Goal: Information Seeking & Learning: Learn about a topic

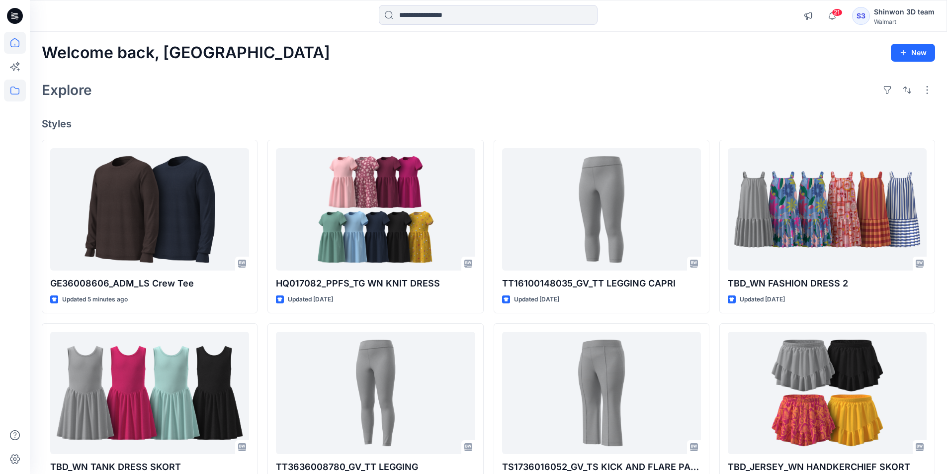
click at [17, 85] on icon at bounding box center [15, 90] width 22 height 22
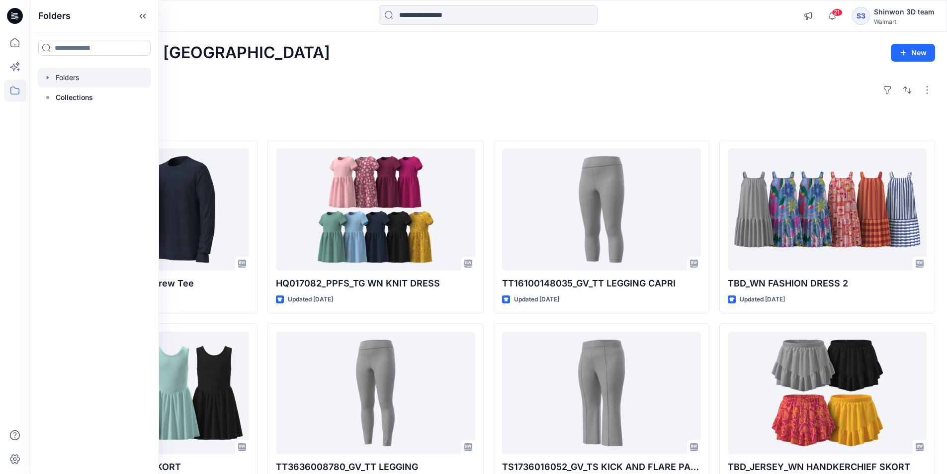
click at [67, 80] on div at bounding box center [94, 78] width 113 height 20
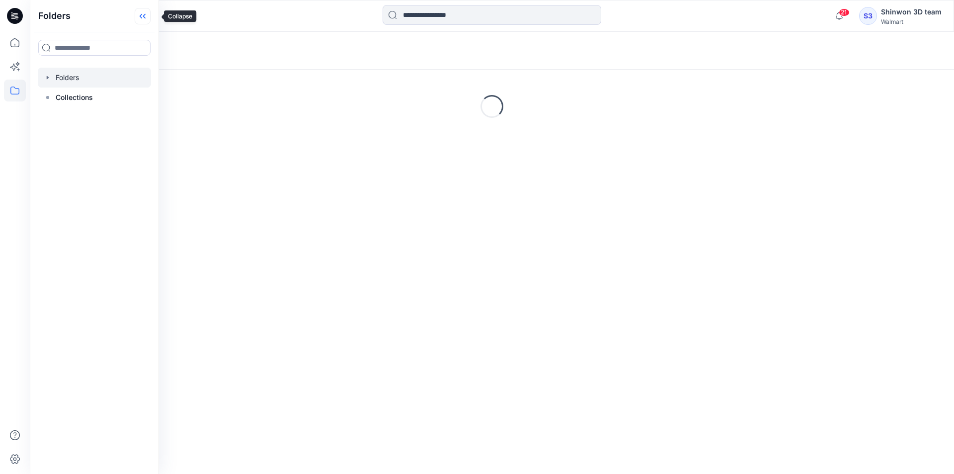
click at [146, 14] on icon at bounding box center [143, 16] width 16 height 16
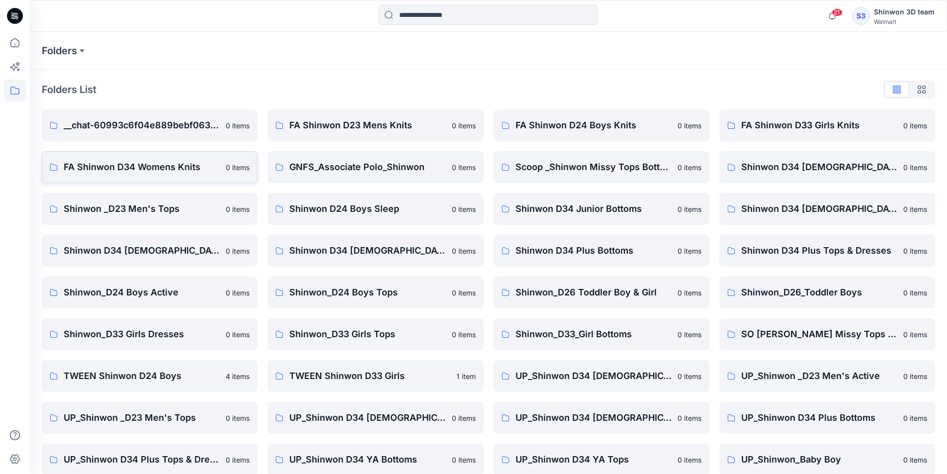
click at [196, 177] on link "FA Shinwon D34 Womens Knits 0 items" at bounding box center [150, 167] width 216 height 32
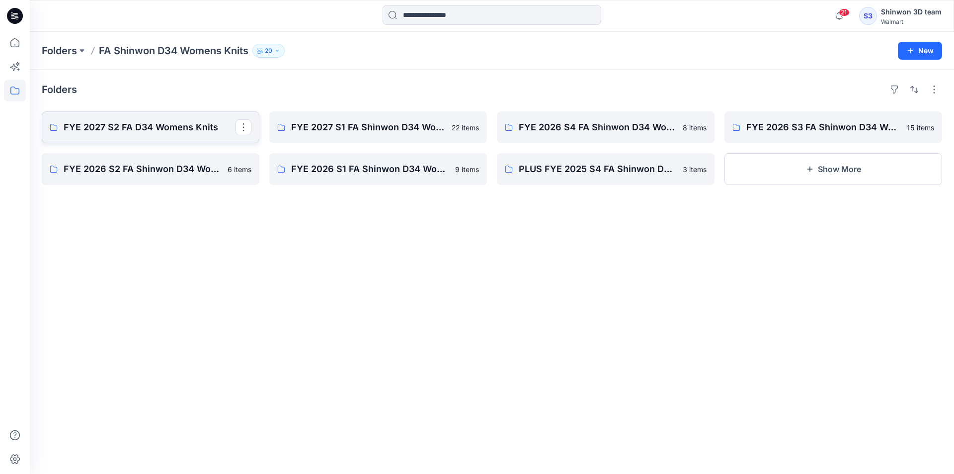
click at [152, 126] on p "FYE 2027 S2 FA D34 Womens Knits" at bounding box center [150, 127] width 172 height 14
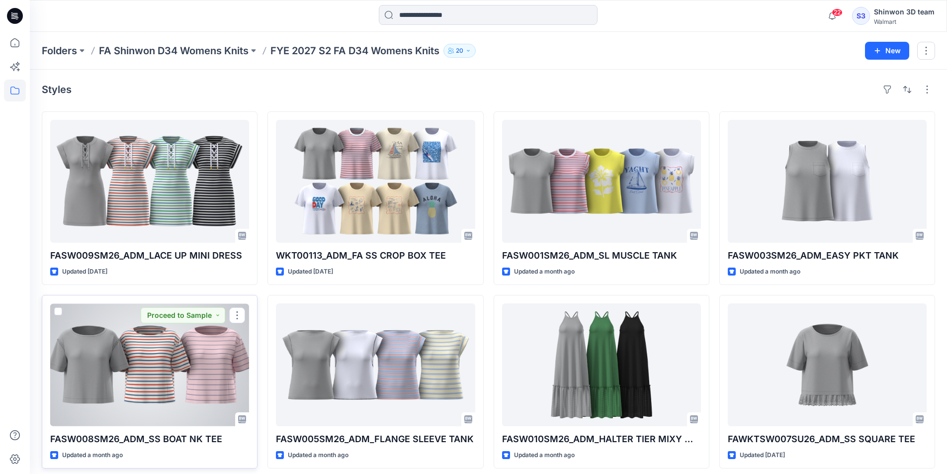
click at [183, 354] on div at bounding box center [149, 364] width 199 height 123
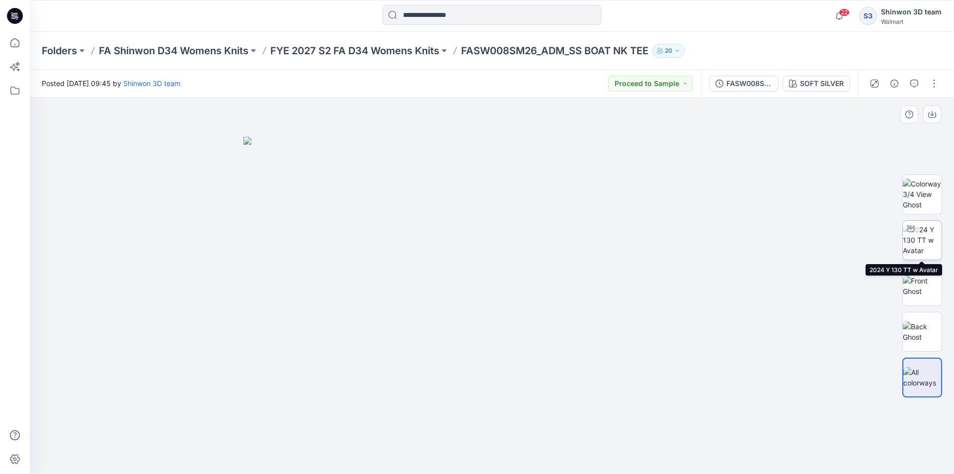
click at [925, 246] on img at bounding box center [922, 239] width 39 height 31
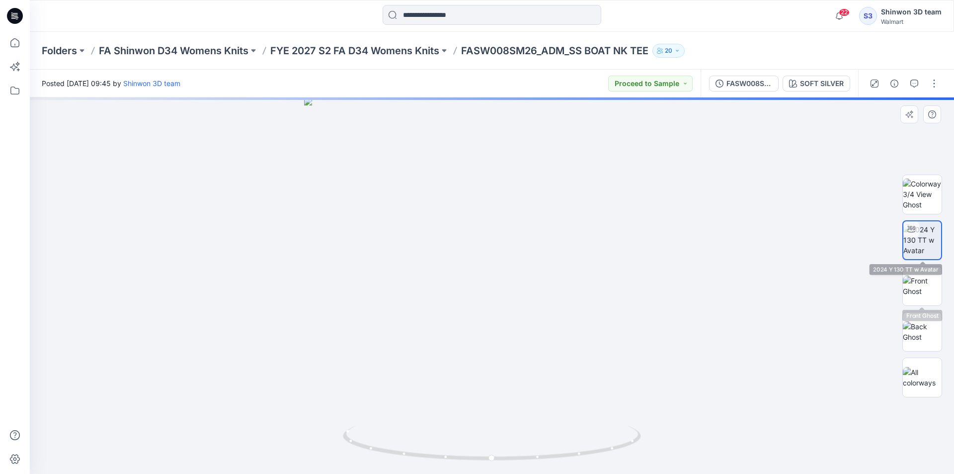
click at [913, 309] on div at bounding box center [922, 285] width 40 height 248
click at [921, 292] on img at bounding box center [922, 285] width 39 height 21
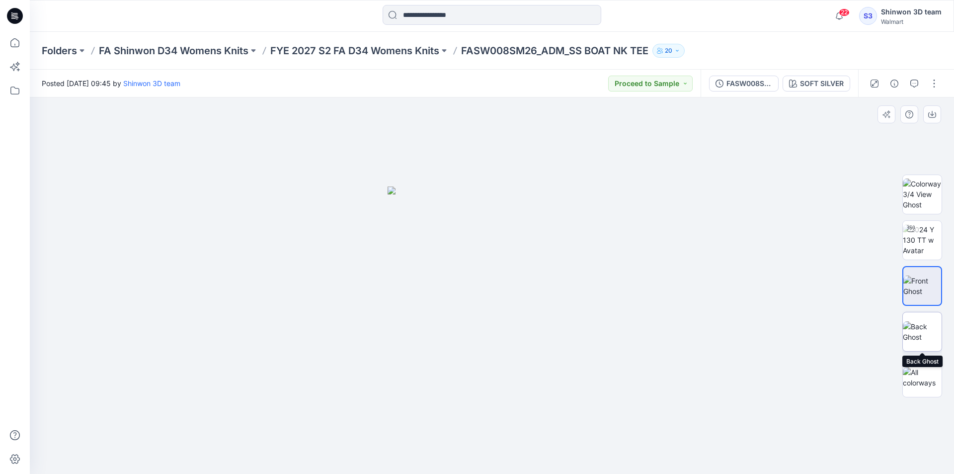
click at [929, 334] on img at bounding box center [922, 331] width 39 height 21
click at [929, 279] on img at bounding box center [922, 285] width 39 height 21
click at [919, 188] on img at bounding box center [922, 193] width 39 height 31
click at [373, 54] on p "FYE 2027 S2 FA D34 Womens Knits" at bounding box center [354, 51] width 169 height 14
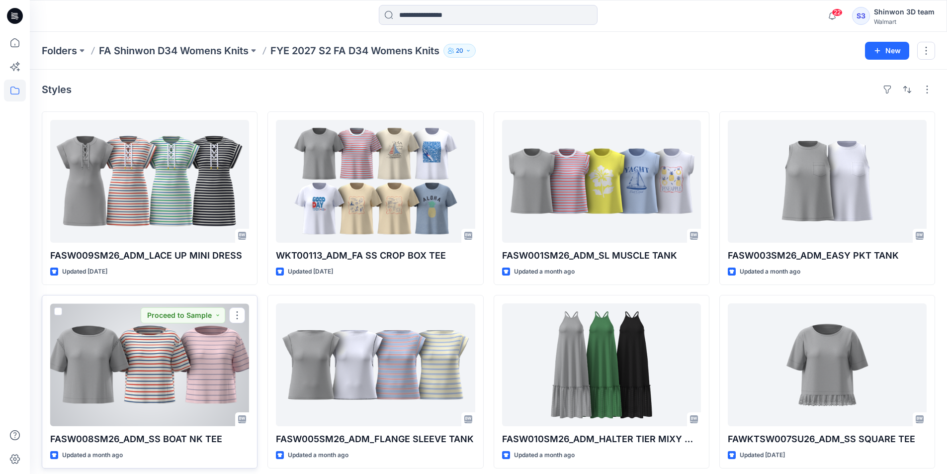
click at [124, 414] on div at bounding box center [149, 364] width 199 height 123
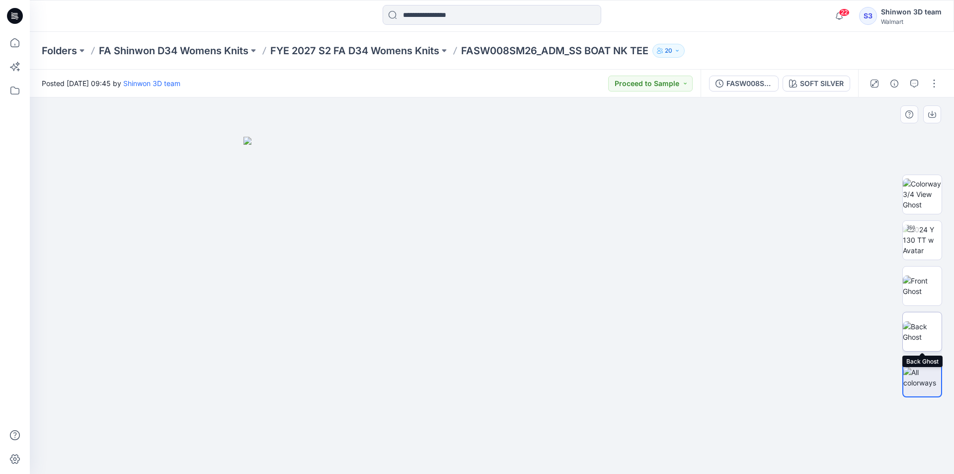
click at [922, 321] on img at bounding box center [922, 331] width 39 height 21
click at [933, 287] on img at bounding box center [922, 285] width 39 height 21
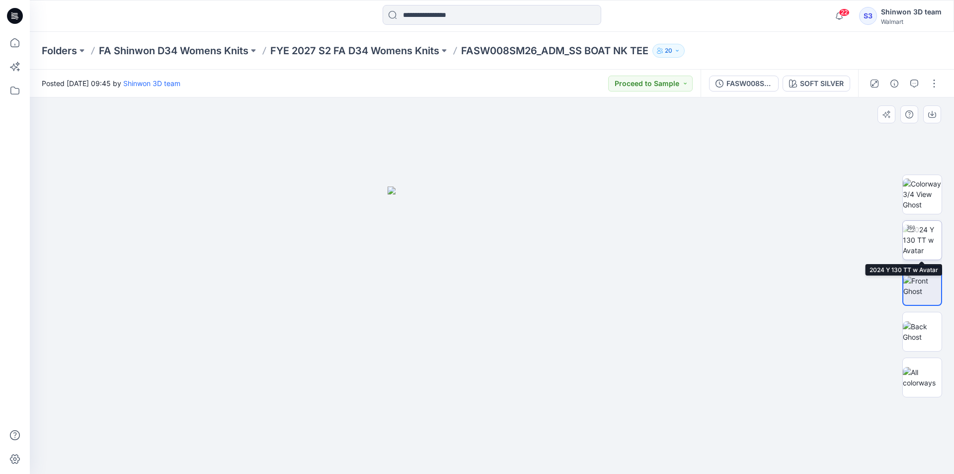
click at [941, 244] on img at bounding box center [922, 239] width 39 height 31
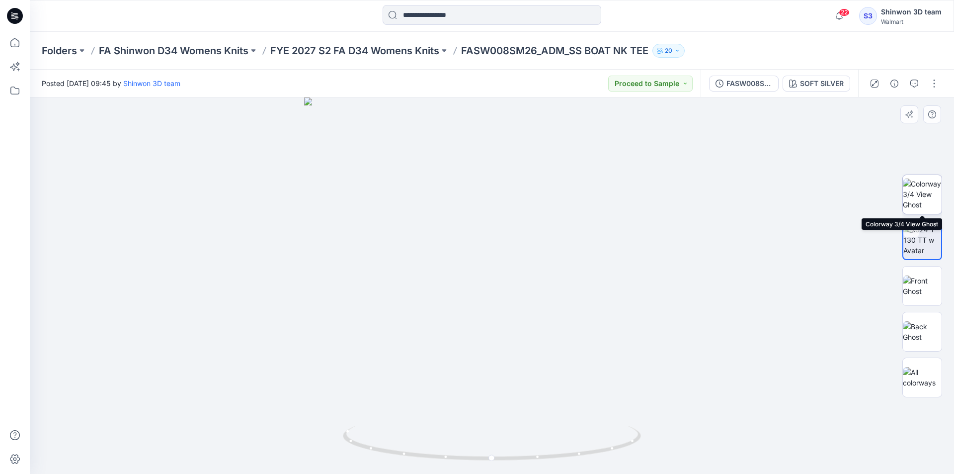
click at [923, 187] on img at bounding box center [922, 193] width 39 height 31
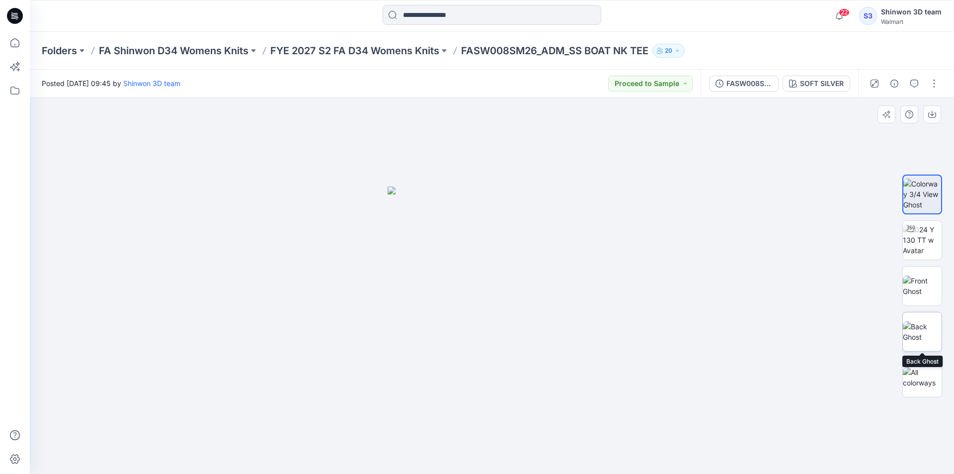
click at [920, 331] on img at bounding box center [922, 331] width 39 height 21
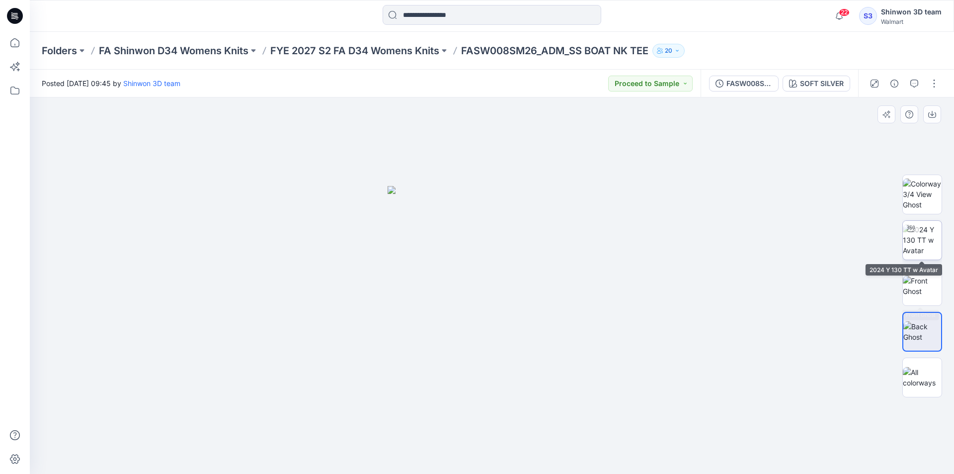
click at [920, 238] on img at bounding box center [922, 239] width 39 height 31
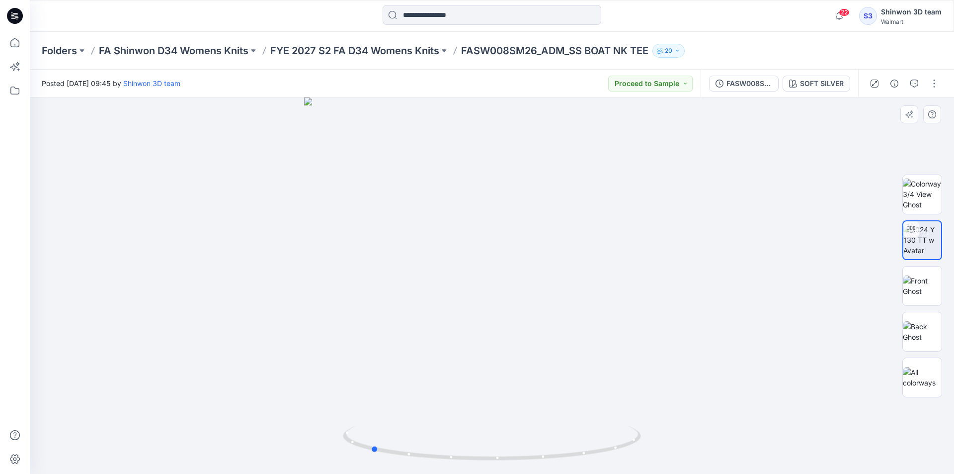
drag, startPoint x: 471, startPoint y: 432, endPoint x: 647, endPoint y: 427, distance: 177.0
click at [647, 427] on div at bounding box center [492, 285] width 924 height 376
drag, startPoint x: 602, startPoint y: 449, endPoint x: 461, endPoint y: 447, distance: 141.1
click at [461, 447] on icon at bounding box center [493, 443] width 301 height 37
drag, startPoint x: 562, startPoint y: 176, endPoint x: 564, endPoint y: 280, distance: 103.4
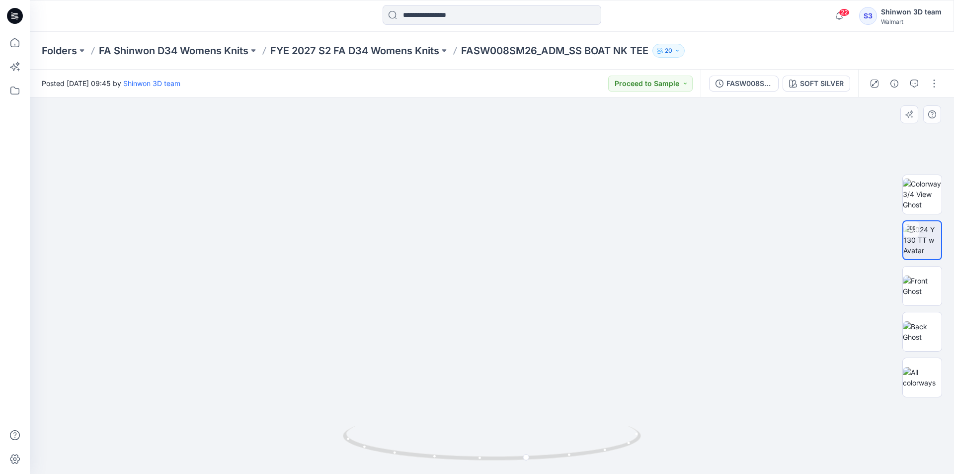
drag, startPoint x: 468, startPoint y: 458, endPoint x: 467, endPoint y: 446, distance: 12.0
click at [467, 446] on icon at bounding box center [493, 443] width 301 height 37
click at [922, 275] on img at bounding box center [922, 285] width 39 height 21
click at [488, 100] on div at bounding box center [492, 285] width 924 height 376
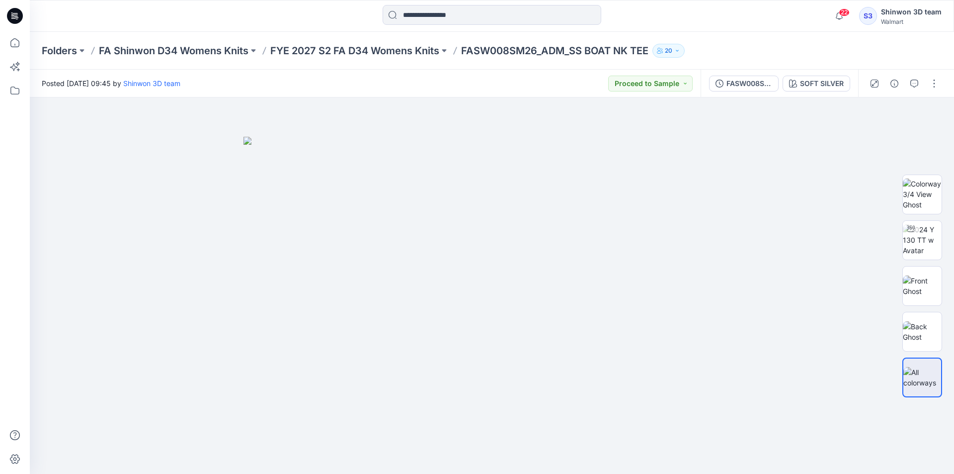
click at [764, 5] on div "22 Notifications Your style HQ019884_PP_NB LS RAGLAN TEE is ready 29 minutes ag…" at bounding box center [492, 16] width 924 height 22
